Goal: Find specific page/section: Find specific page/section

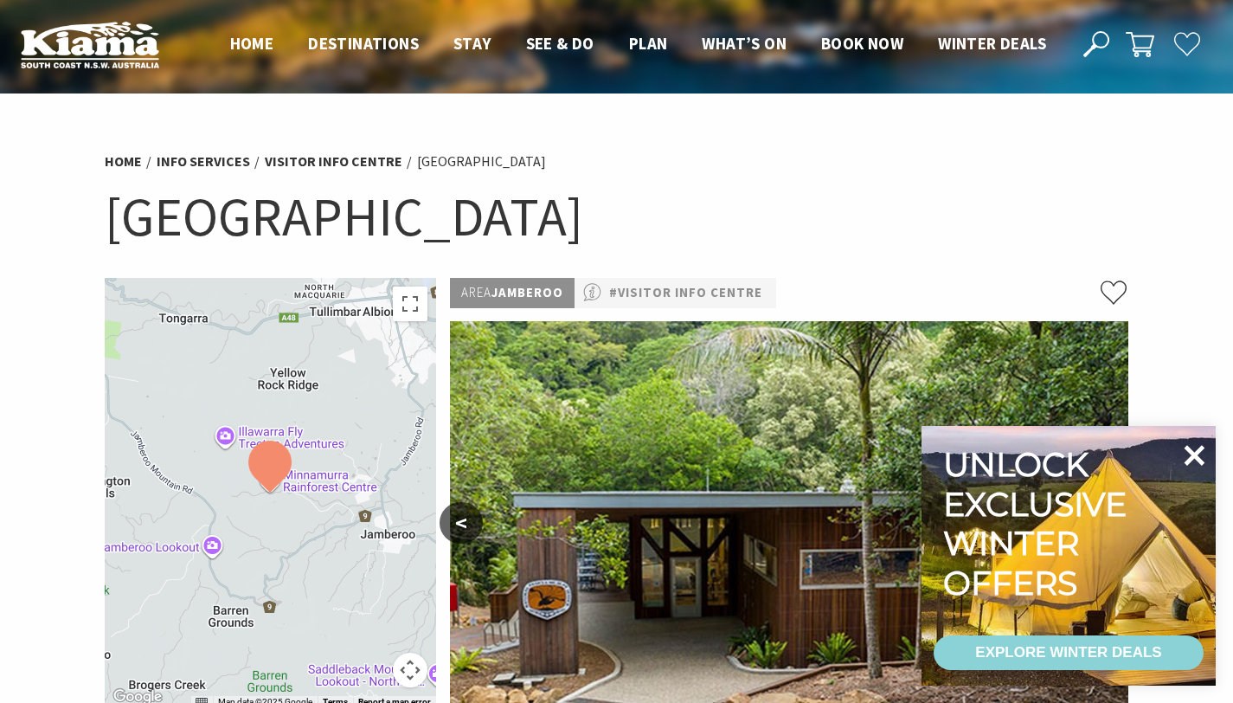
click at [1196, 455] on icon at bounding box center [1195, 455] width 21 height 21
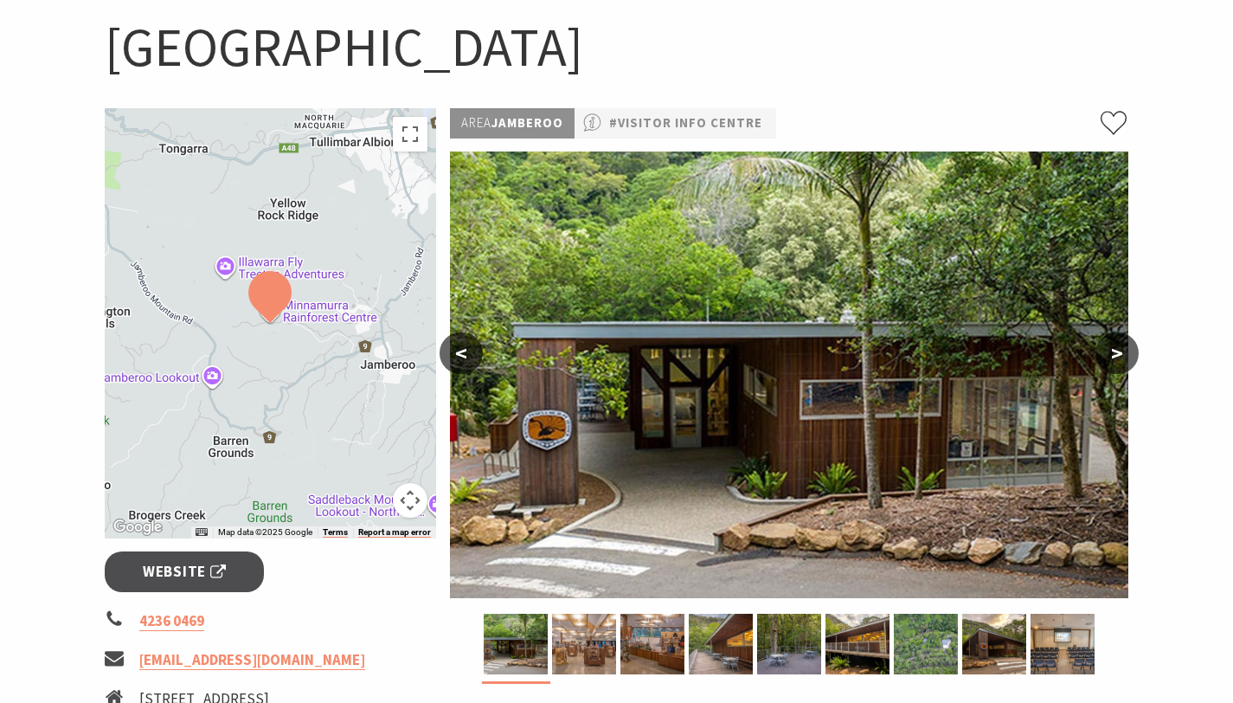
scroll to position [177, 0]
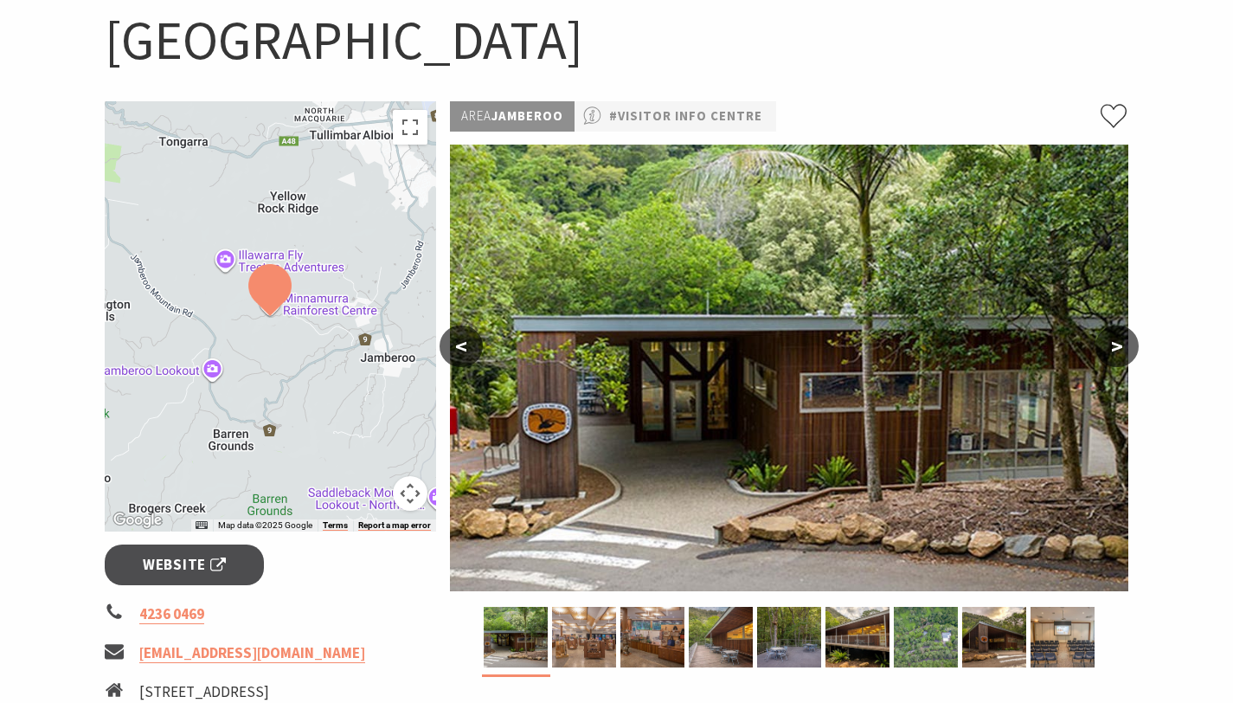
click at [1121, 355] on button ">" at bounding box center [1117, 346] width 43 height 42
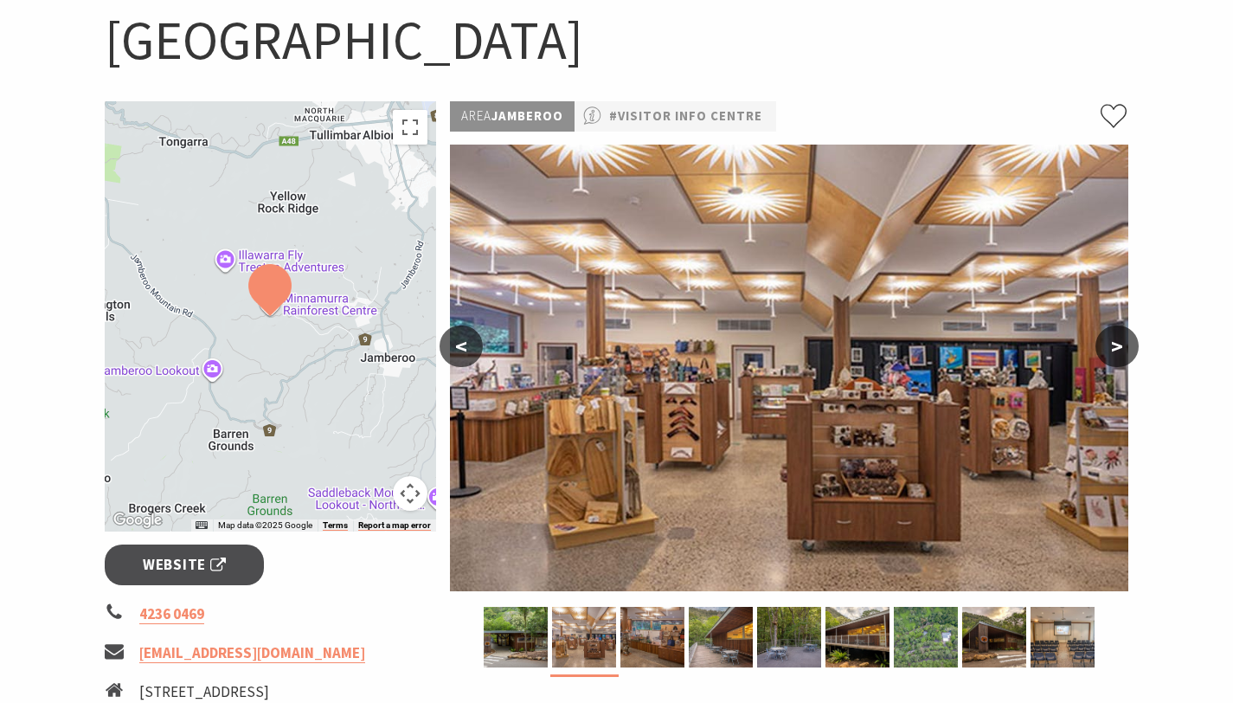
click at [1121, 355] on button ">" at bounding box center [1117, 346] width 43 height 42
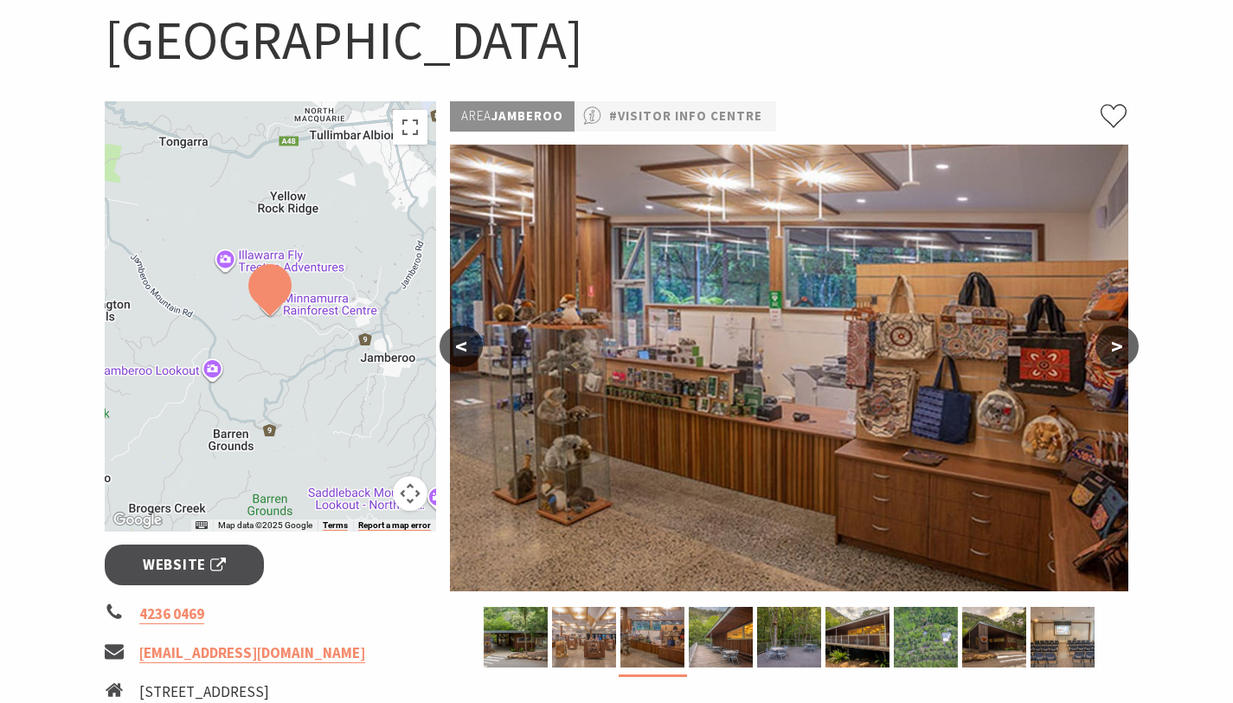
click at [1121, 355] on button ">" at bounding box center [1117, 346] width 43 height 42
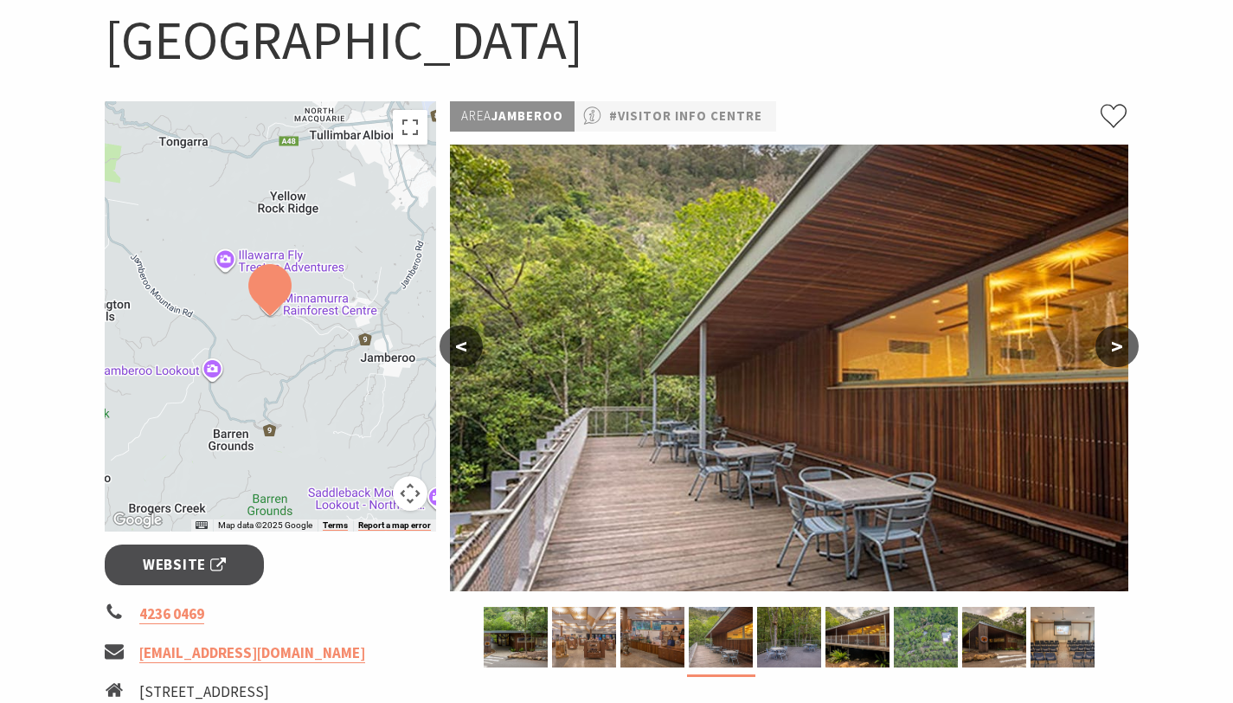
click at [1121, 355] on button ">" at bounding box center [1117, 346] width 43 height 42
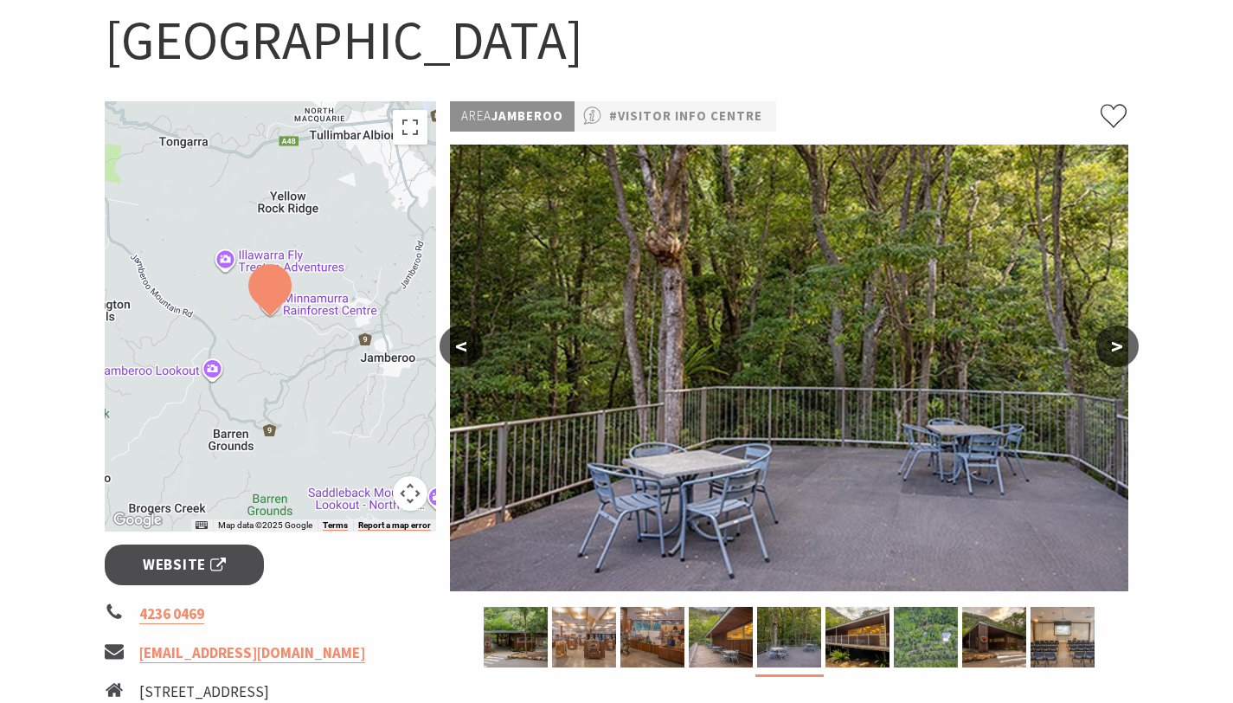
click at [1121, 355] on button ">" at bounding box center [1117, 346] width 43 height 42
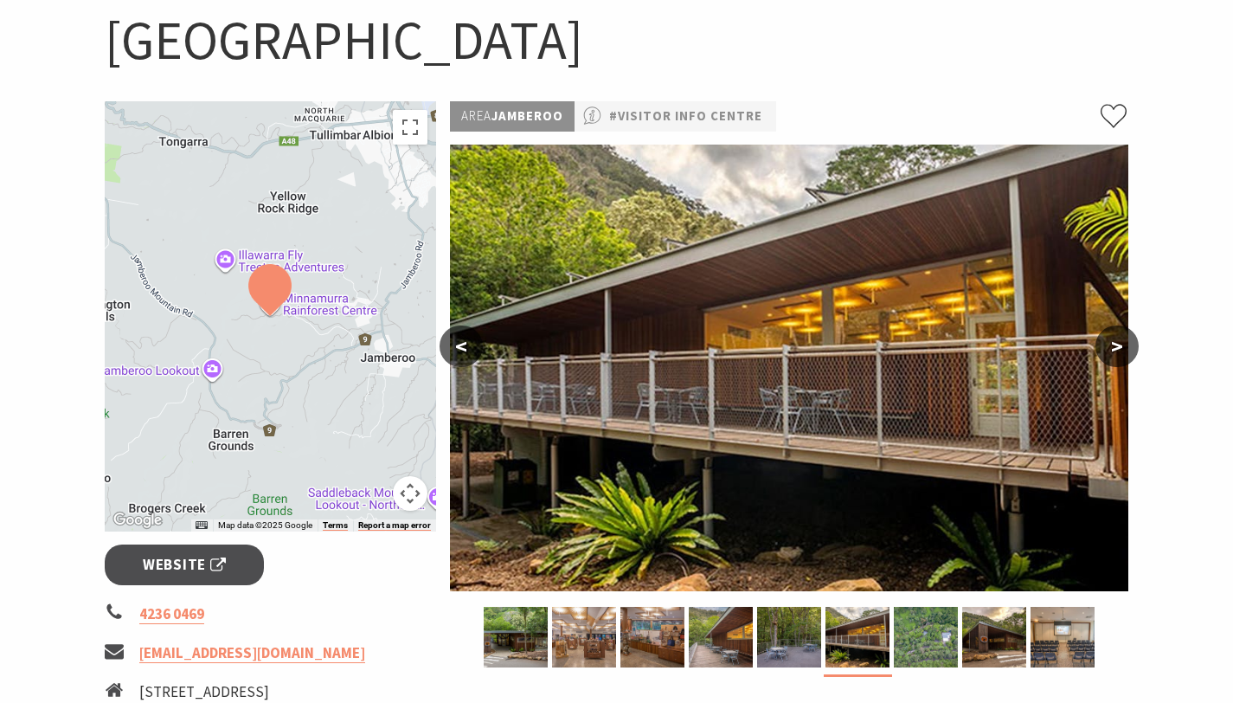
click at [1121, 355] on button ">" at bounding box center [1117, 346] width 43 height 42
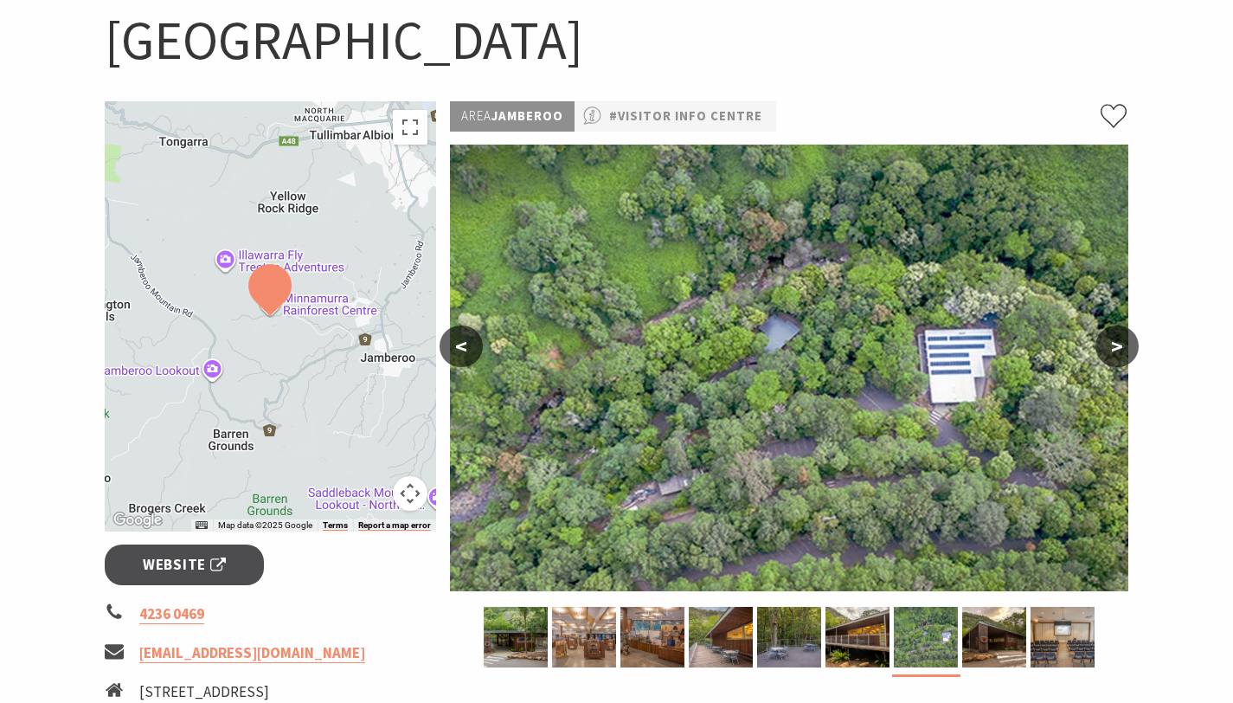
click at [1121, 355] on button ">" at bounding box center [1117, 346] width 43 height 42
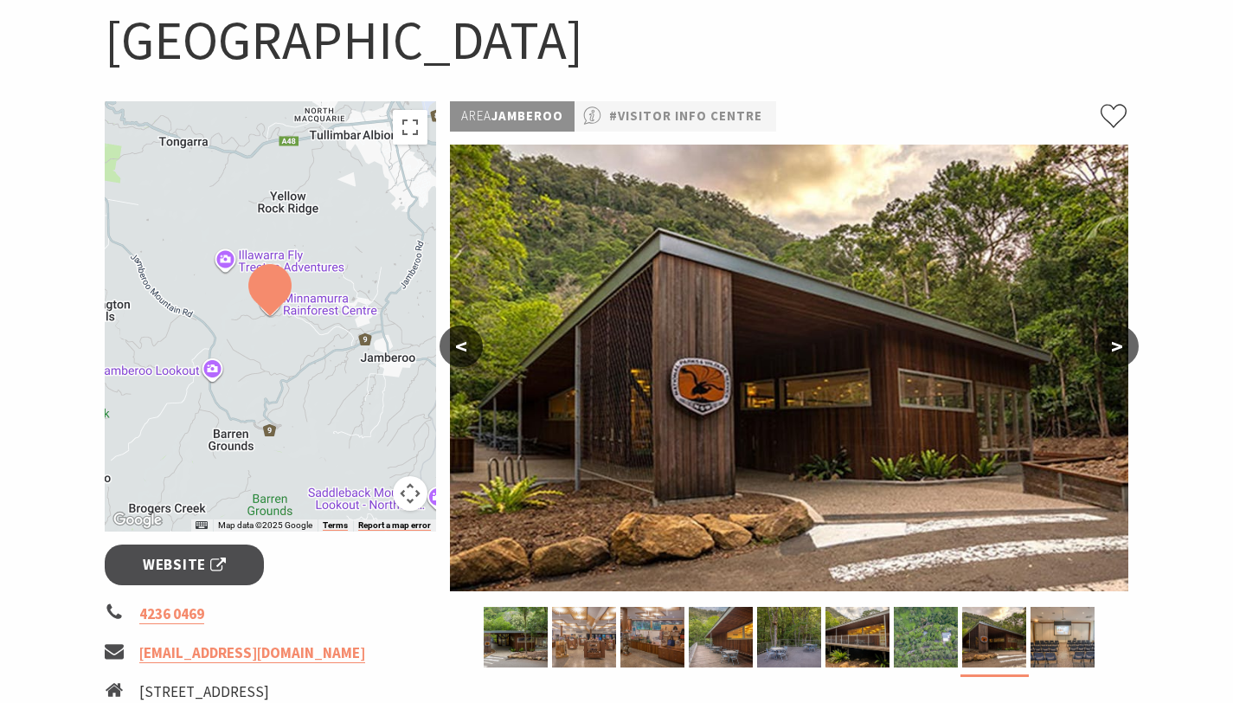
click at [1121, 355] on button ">" at bounding box center [1117, 346] width 43 height 42
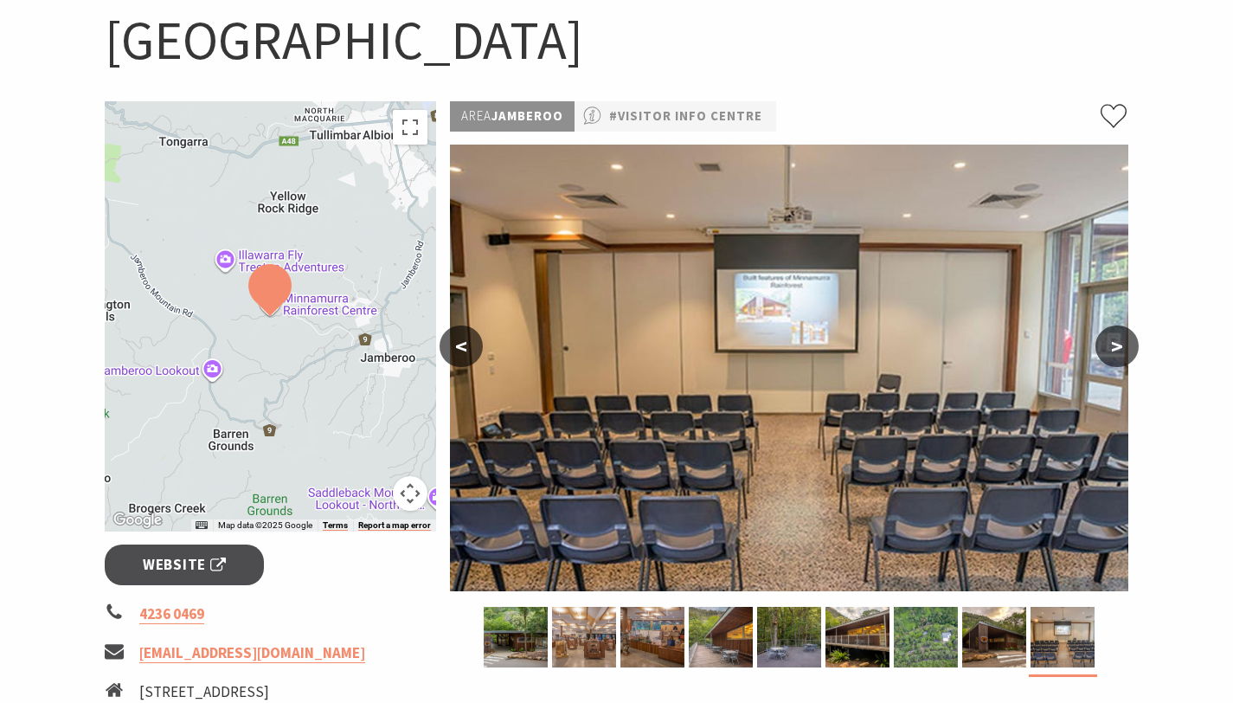
click at [1121, 355] on button ">" at bounding box center [1117, 346] width 43 height 42
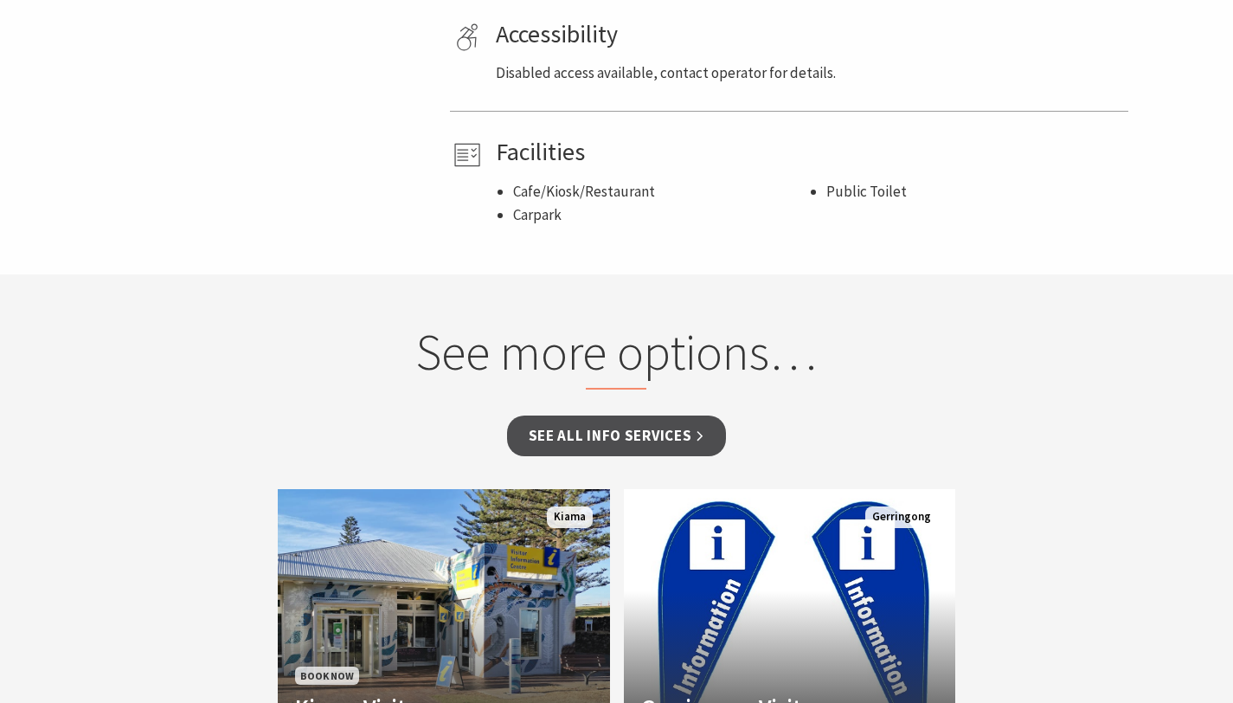
scroll to position [0, 0]
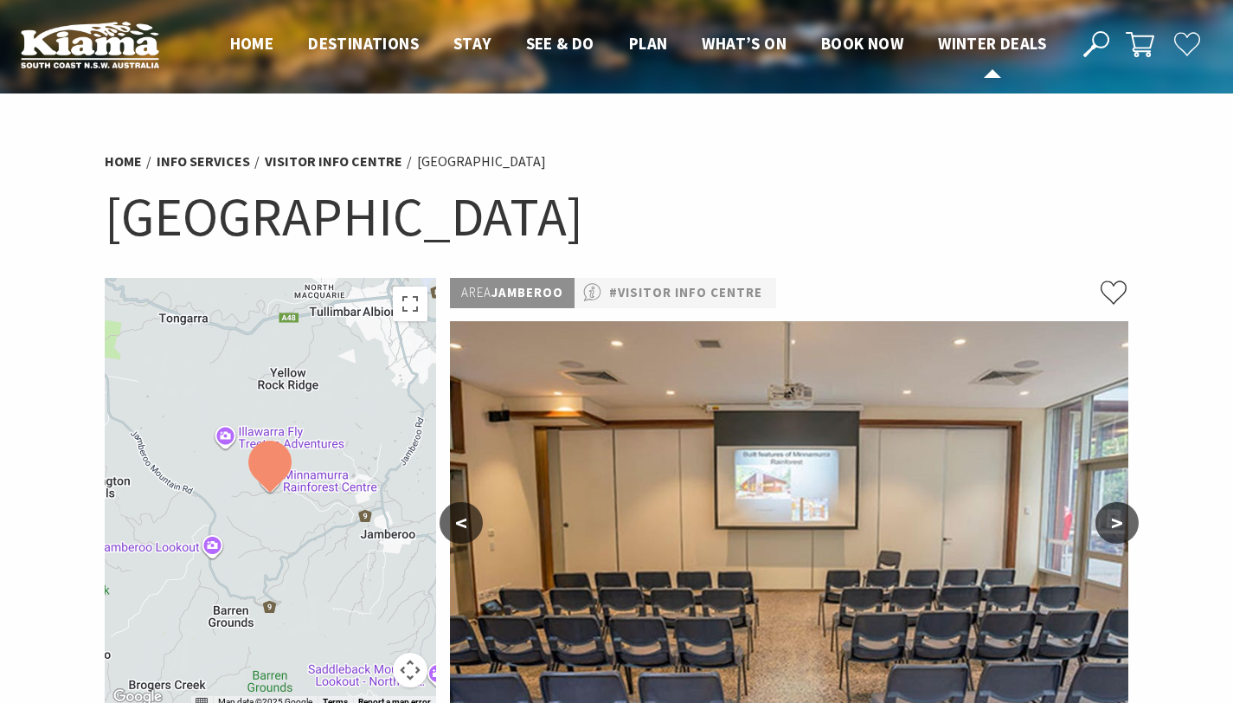
click at [1004, 47] on span "Winter Deals" at bounding box center [992, 43] width 108 height 21
